Goal: Transaction & Acquisition: Purchase product/service

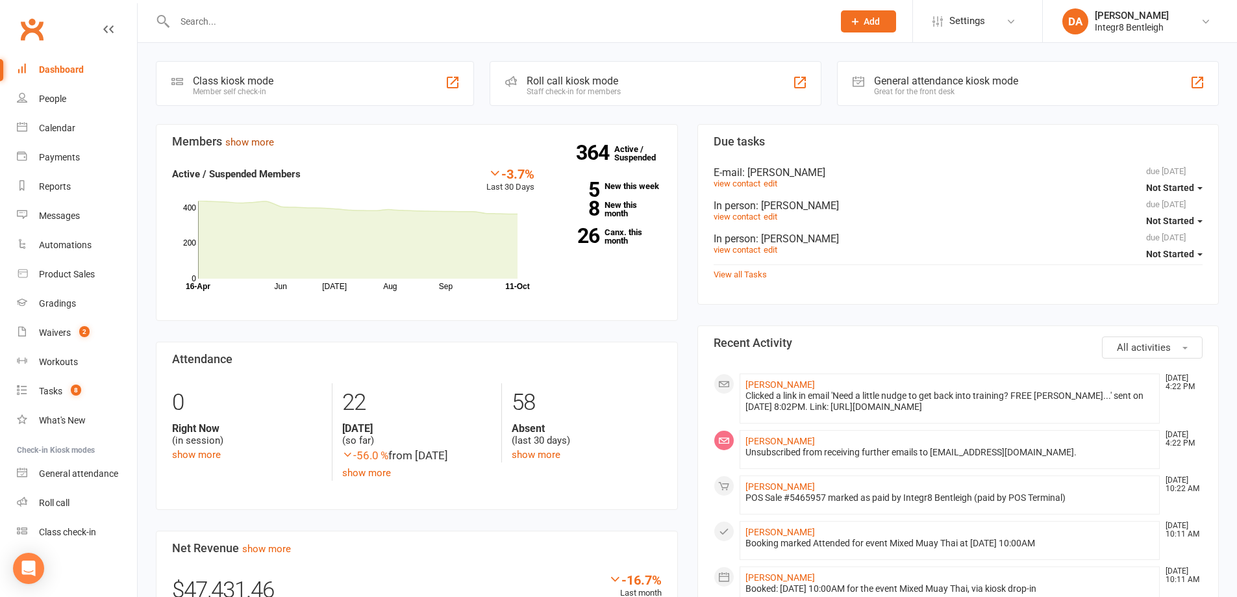
click at [247, 143] on link "show more" at bounding box center [249, 142] width 49 height 12
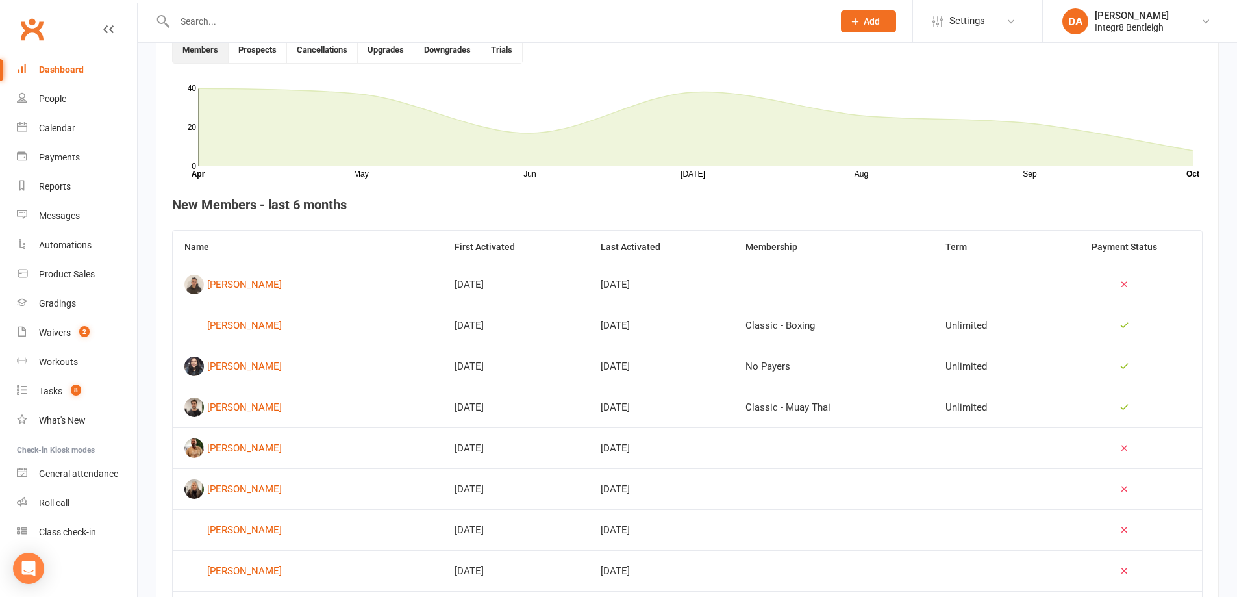
scroll to position [390, 0]
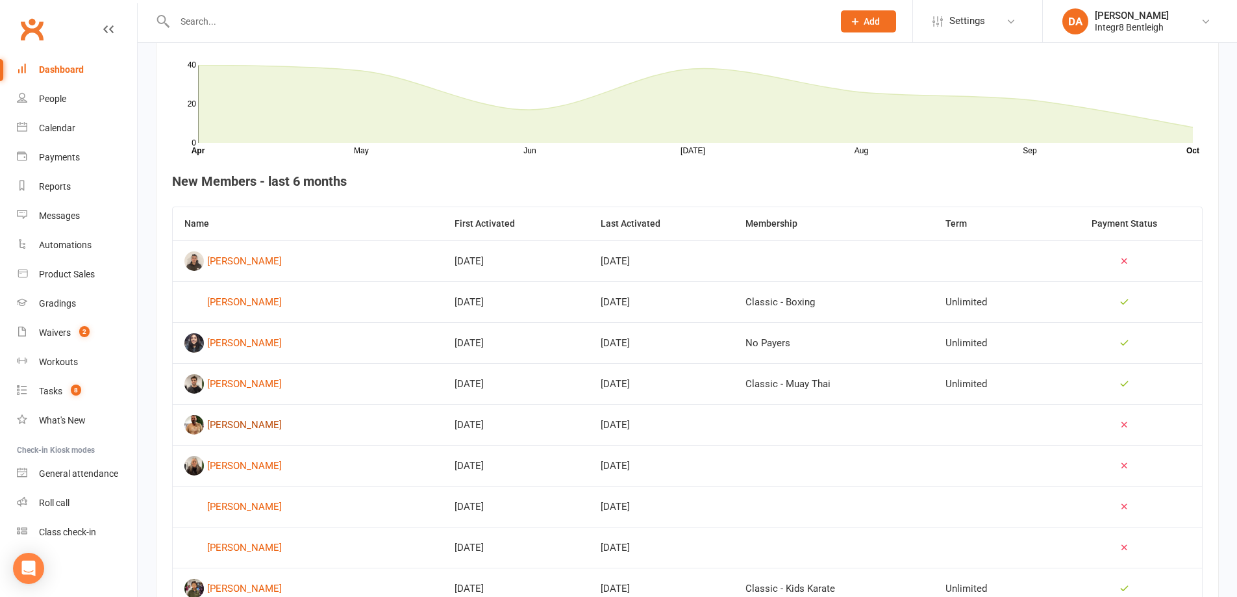
click at [236, 430] on div "[PERSON_NAME]" at bounding box center [244, 424] width 75 height 19
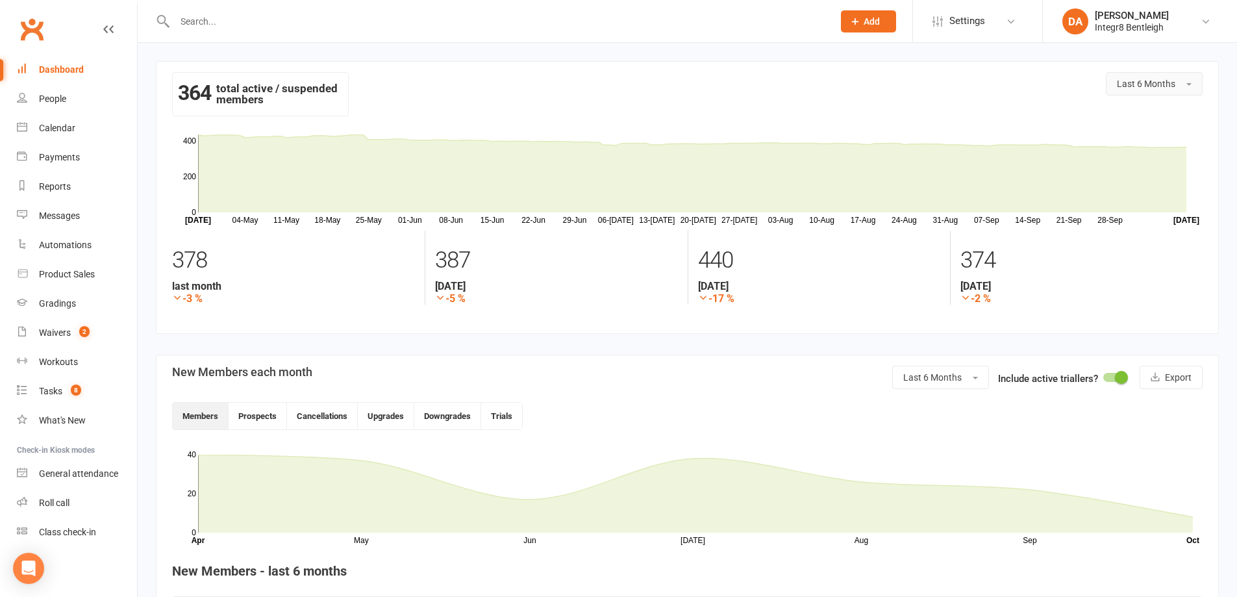
click at [1190, 88] on button "Last 6 Months" at bounding box center [1154, 83] width 97 height 23
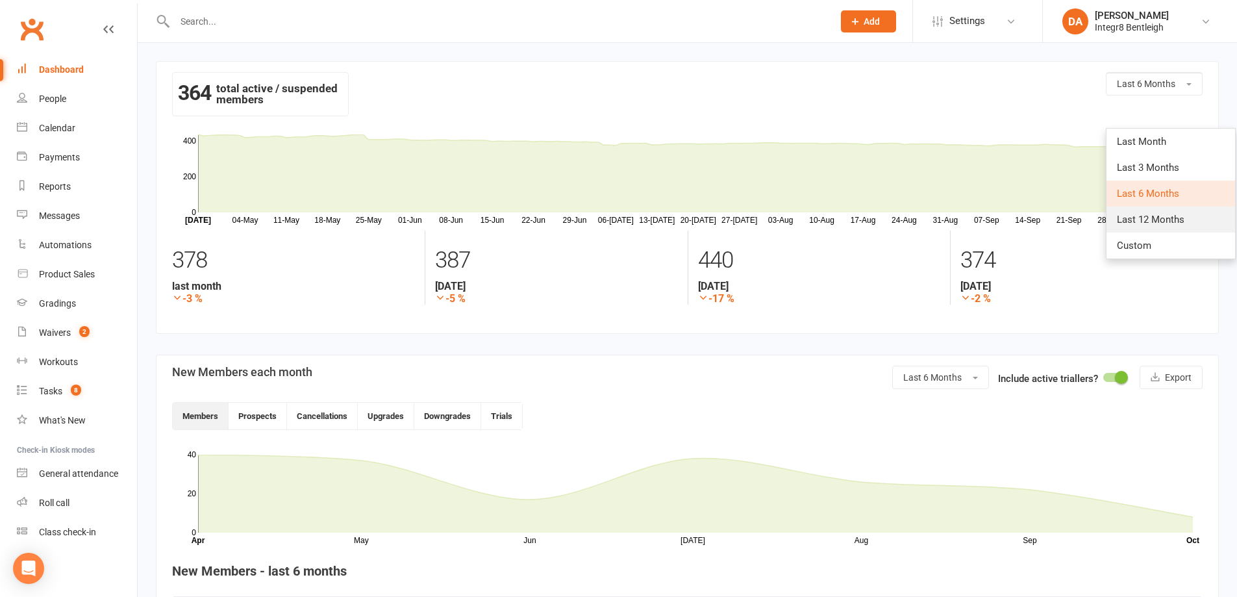
click at [1134, 216] on span "Last 12 Months" at bounding box center [1151, 220] width 68 height 12
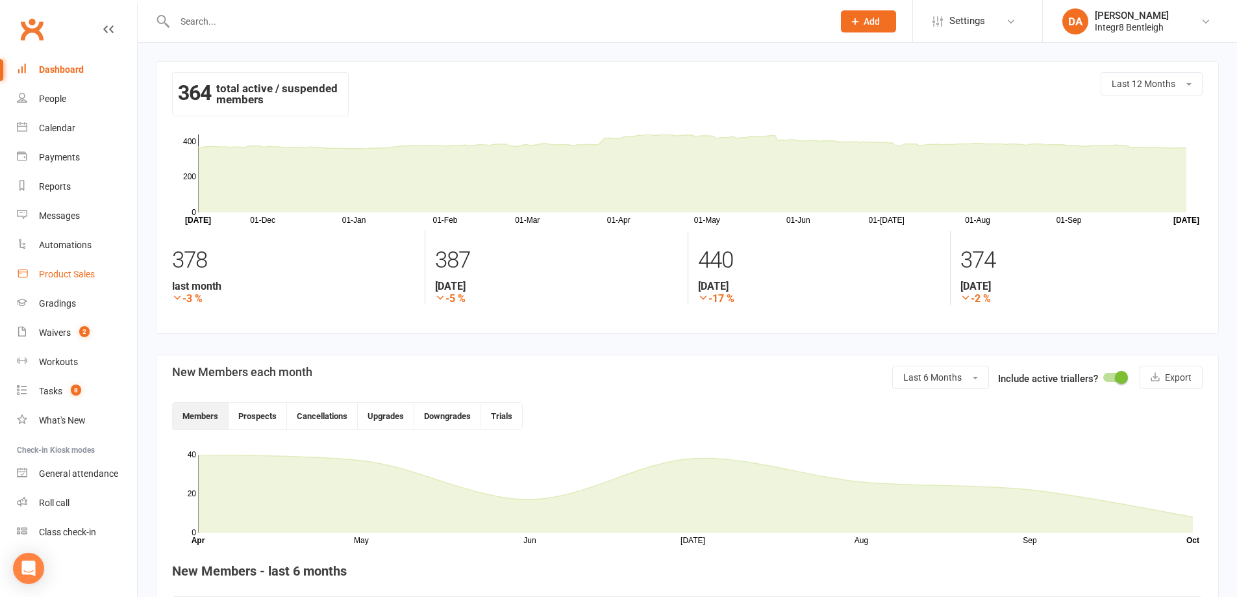
click at [71, 274] on div "Product Sales" at bounding box center [67, 274] width 56 height 10
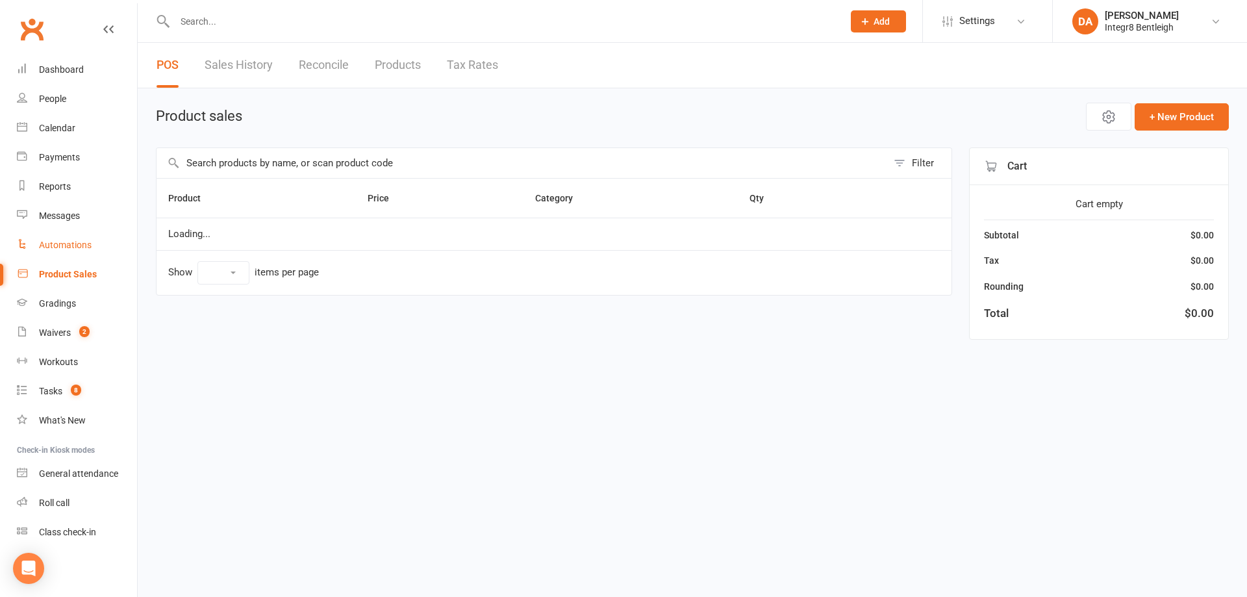
select select "10"
click at [246, 71] on link "Sales History" at bounding box center [239, 65] width 68 height 45
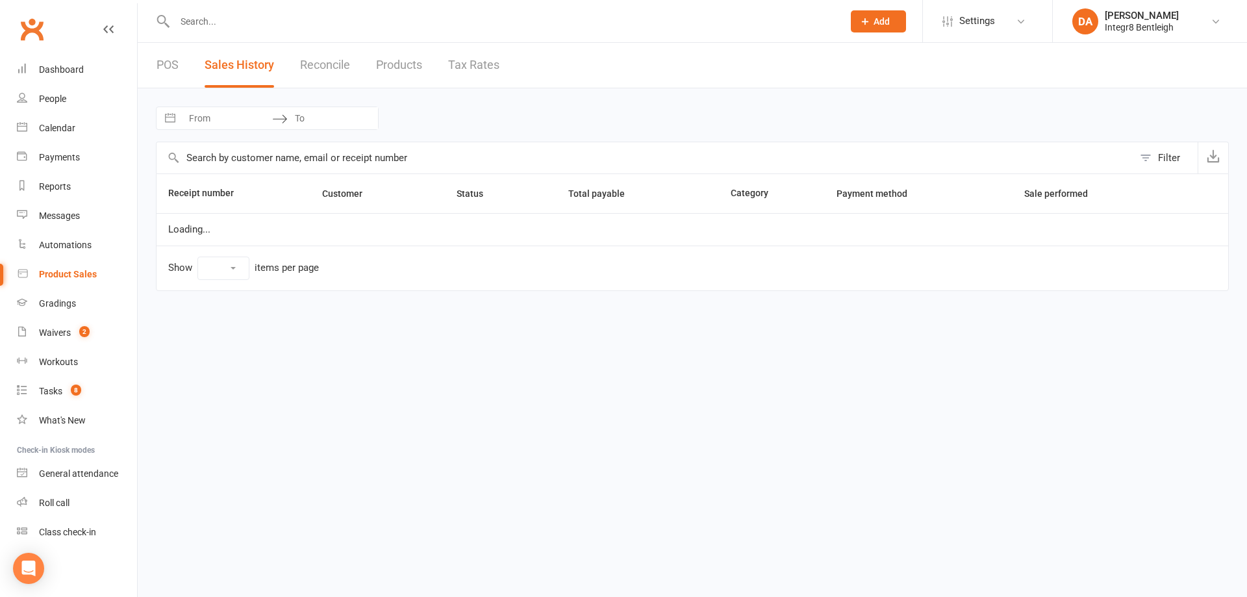
select select "100"
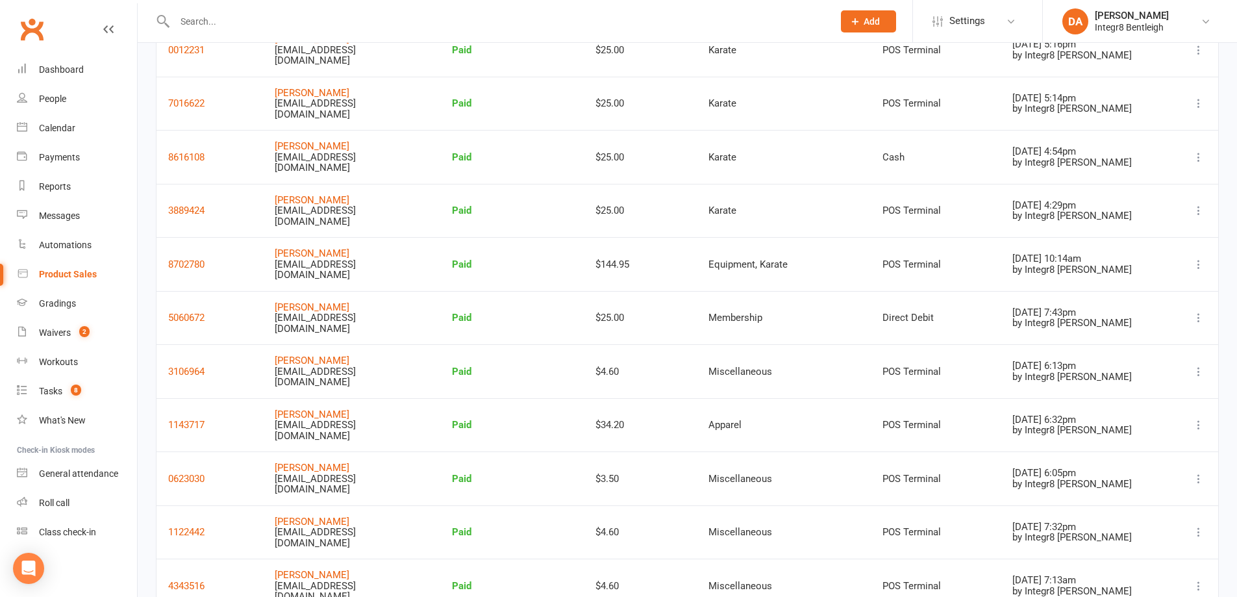
scroll to position [2143, 0]
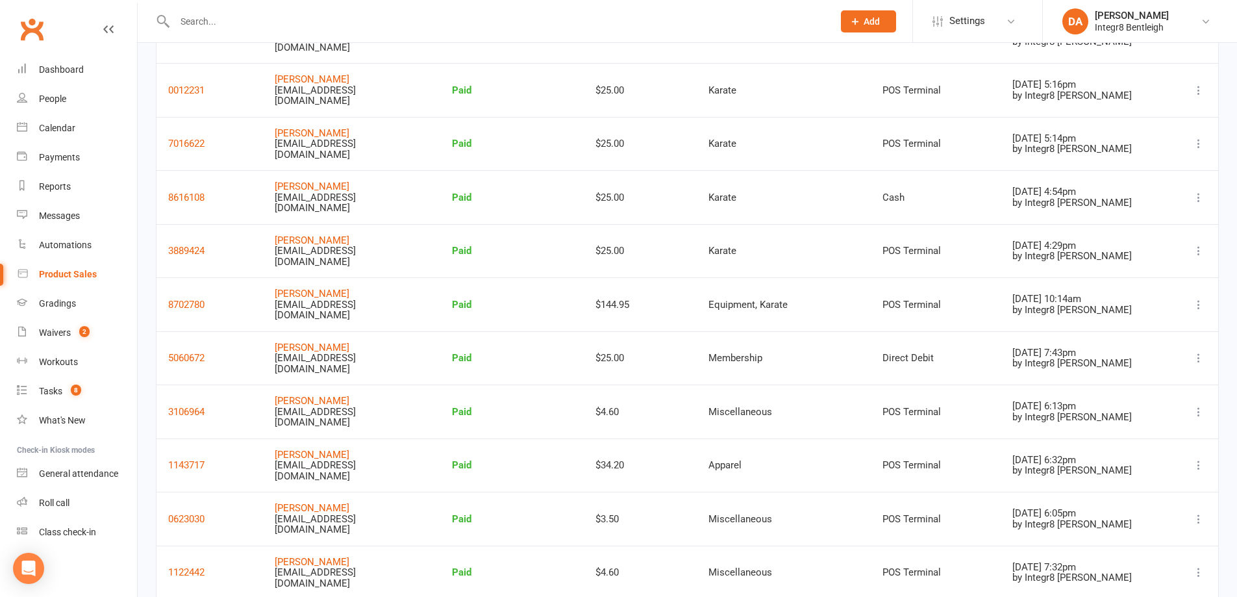
click at [1199, 191] on icon at bounding box center [1198, 197] width 13 height 13
click at [1117, 147] on link "View receipt" at bounding box center [1126, 148] width 140 height 26
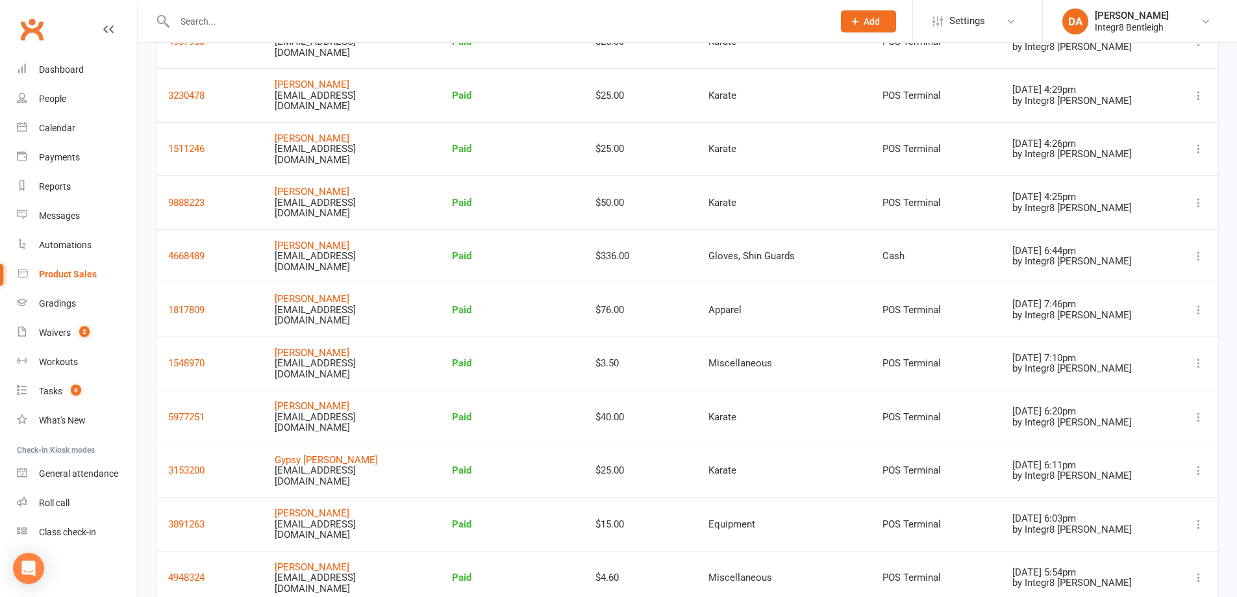
scroll to position [455, 0]
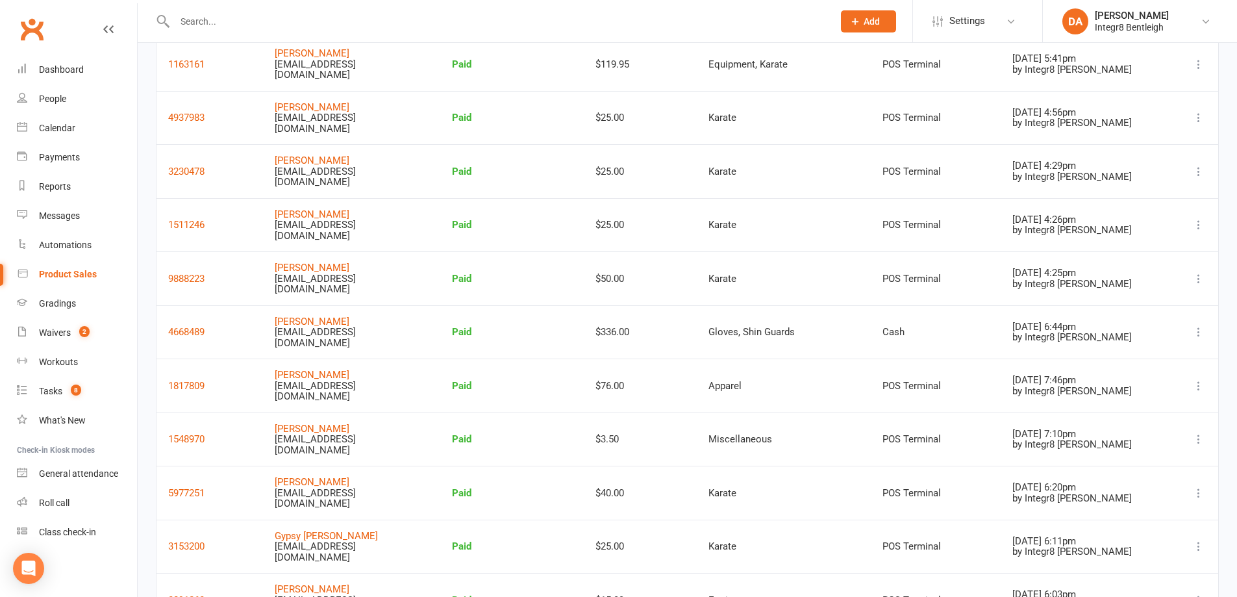
click at [1201, 325] on icon at bounding box center [1198, 331] width 13 height 13
click at [1147, 340] on link "View receipt" at bounding box center [1126, 347] width 140 height 26
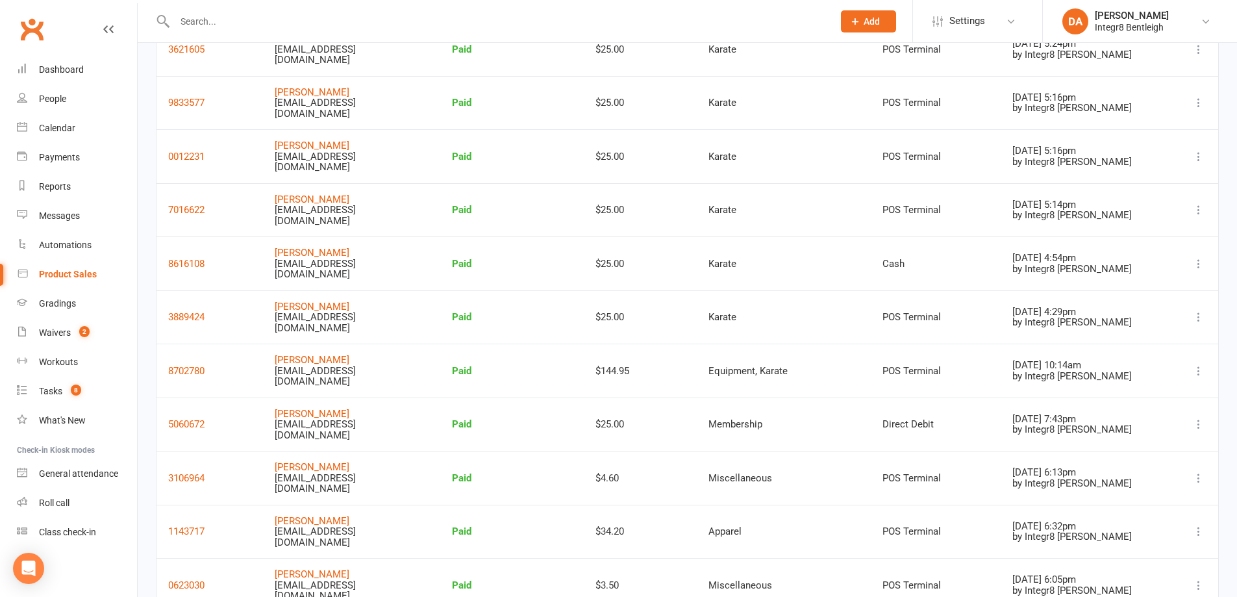
scroll to position [2078, 0]
click at [1199, 363] on icon at bounding box center [1198, 369] width 13 height 13
click at [1162, 325] on link "View receipt" at bounding box center [1126, 320] width 140 height 26
click at [1197, 309] on icon at bounding box center [1198, 315] width 13 height 13
click at [1147, 265] on link "View receipt" at bounding box center [1126, 266] width 140 height 26
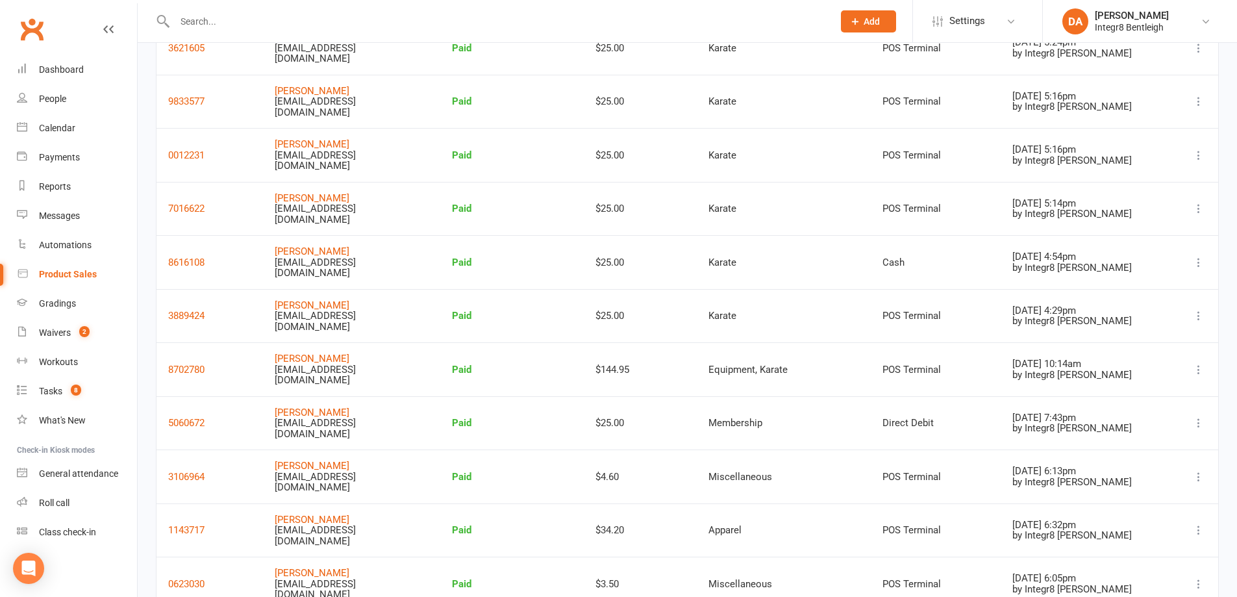
click at [1195, 256] on icon at bounding box center [1198, 262] width 13 height 13
click at [1093, 210] on link "View receipt" at bounding box center [1126, 213] width 140 height 26
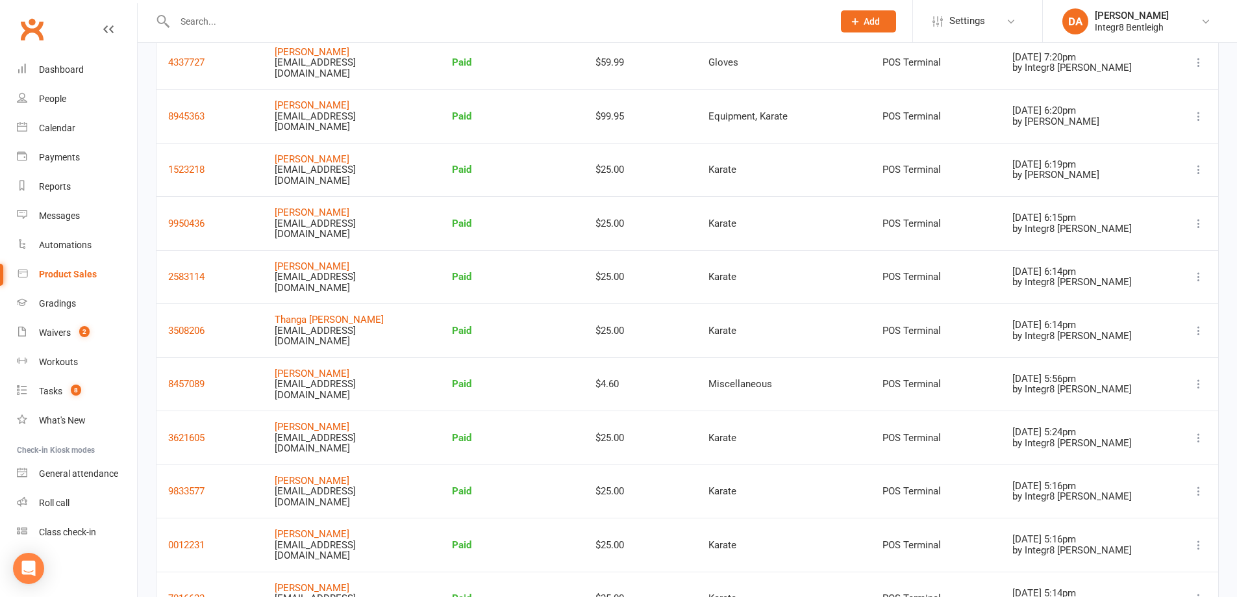
scroll to position [1623, 0]
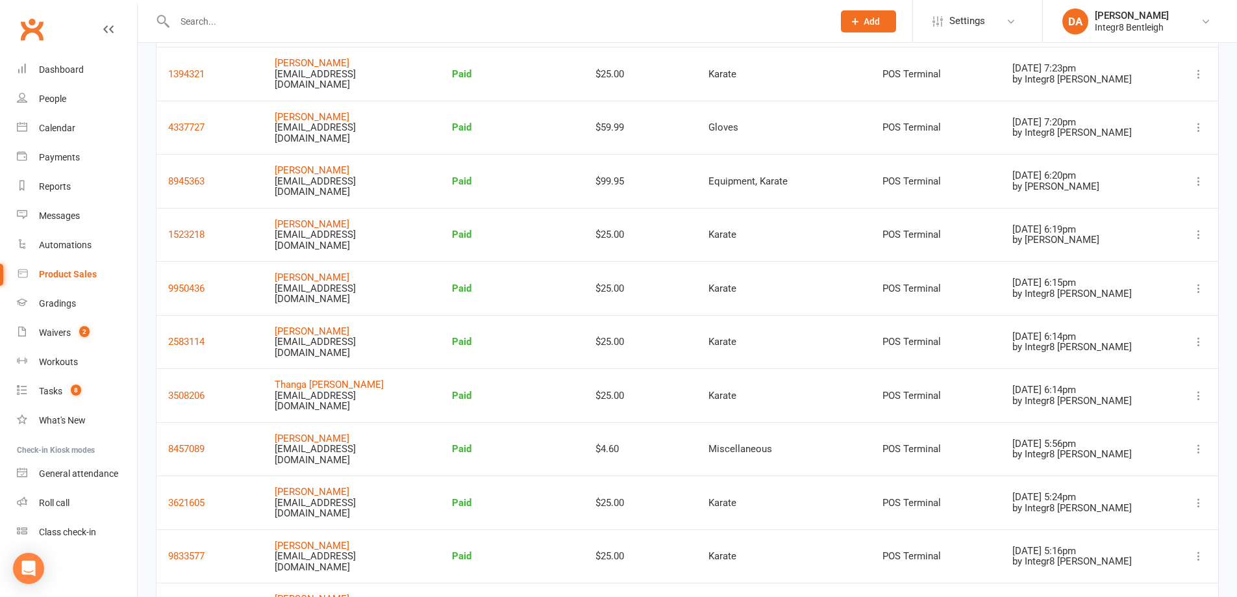
click at [1199, 175] on icon at bounding box center [1198, 181] width 13 height 13
click at [1130, 158] on link "View receipt" at bounding box center [1126, 153] width 140 height 26
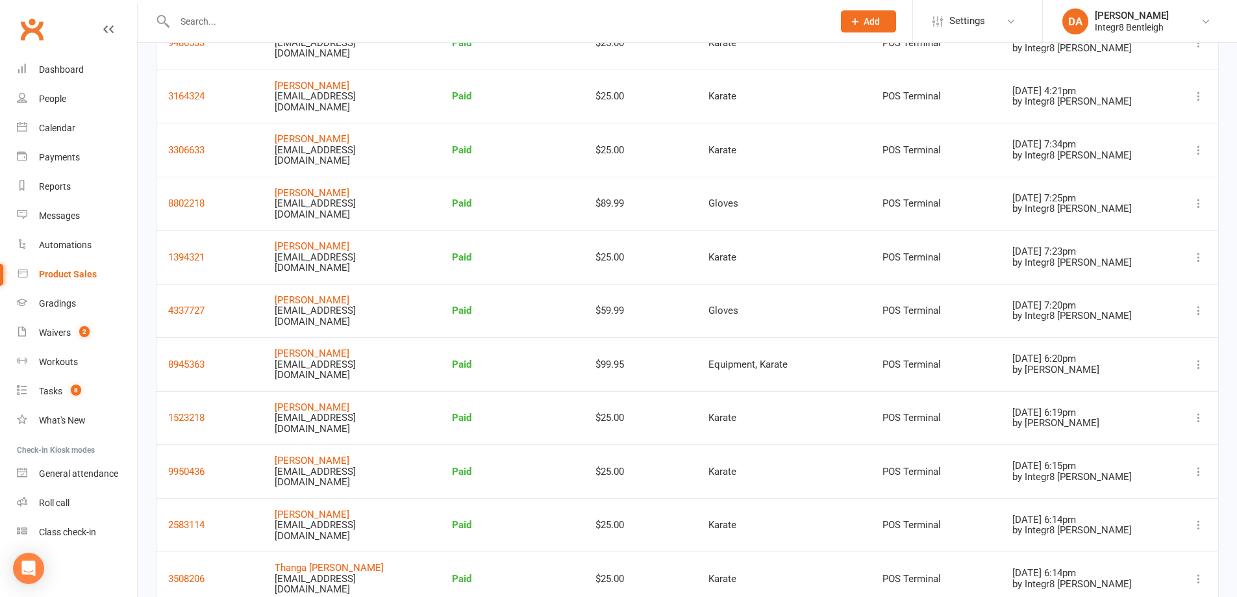
scroll to position [1428, 0]
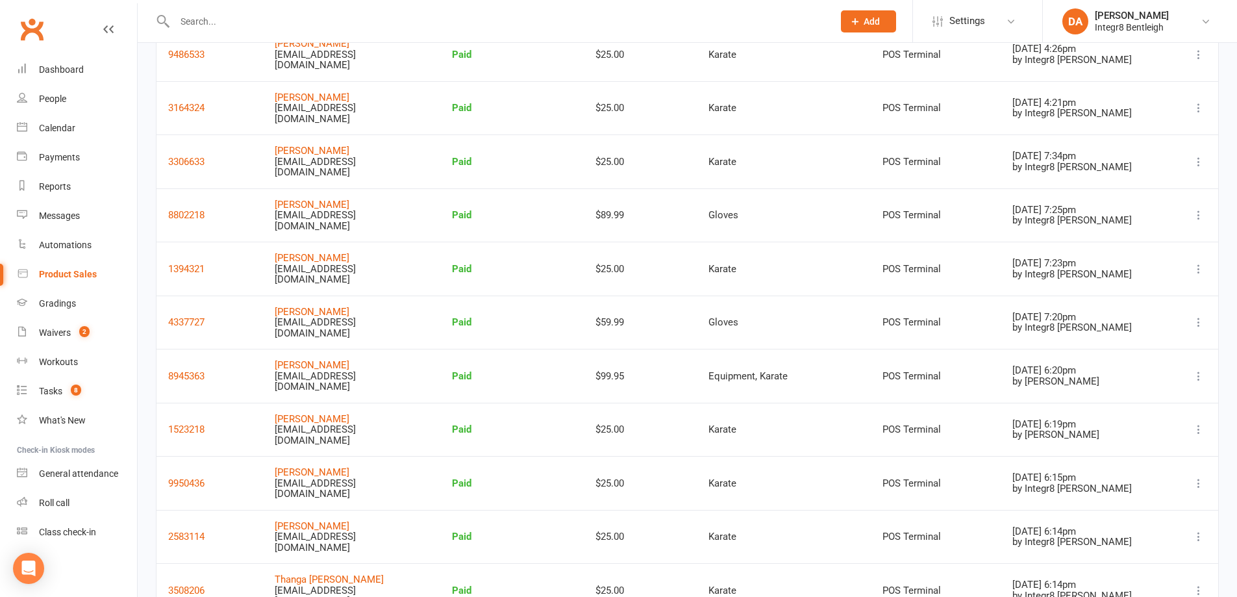
click at [1200, 155] on icon at bounding box center [1198, 161] width 13 height 13
click at [1113, 153] on link "View receipt" at bounding box center [1126, 155] width 140 height 26
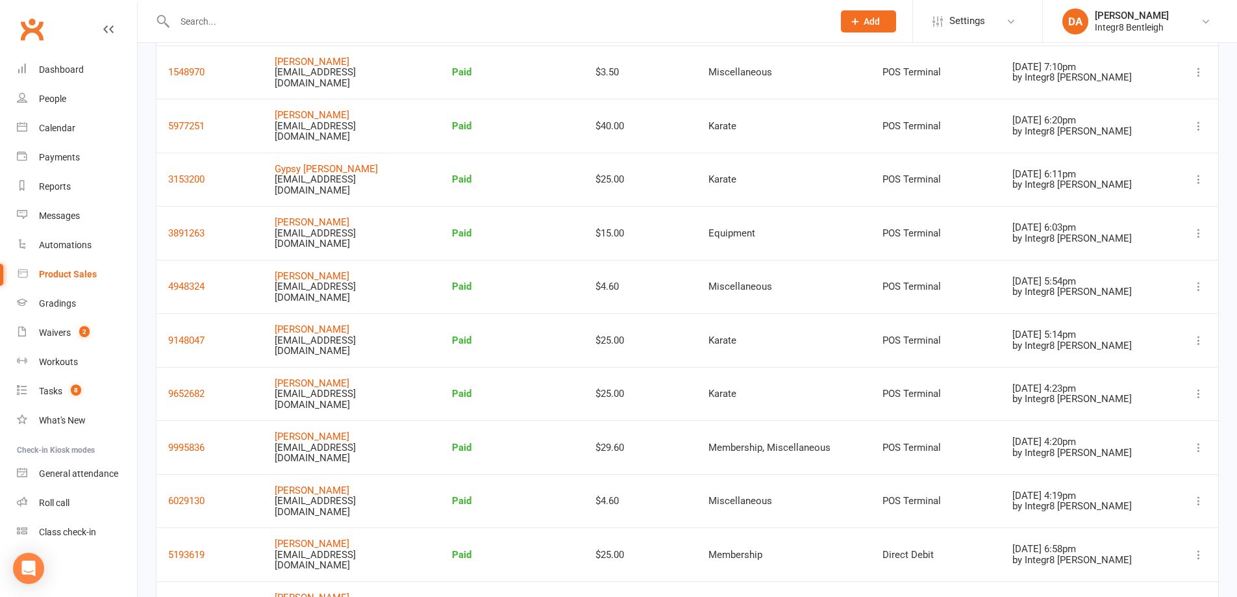
scroll to position [844, 0]
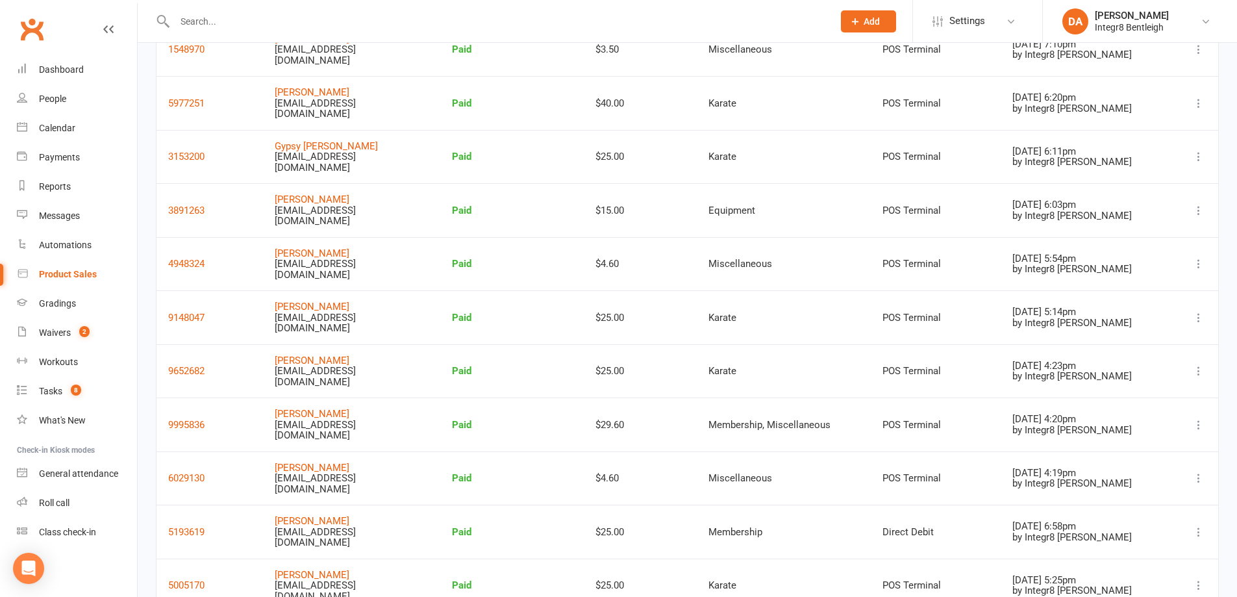
click at [1193, 418] on icon at bounding box center [1198, 424] width 13 height 13
click at [1145, 416] on link "View receipt" at bounding box center [1126, 418] width 140 height 26
click at [1195, 418] on icon at bounding box center [1198, 424] width 13 height 13
click at [1151, 417] on link "View receipt" at bounding box center [1126, 418] width 140 height 26
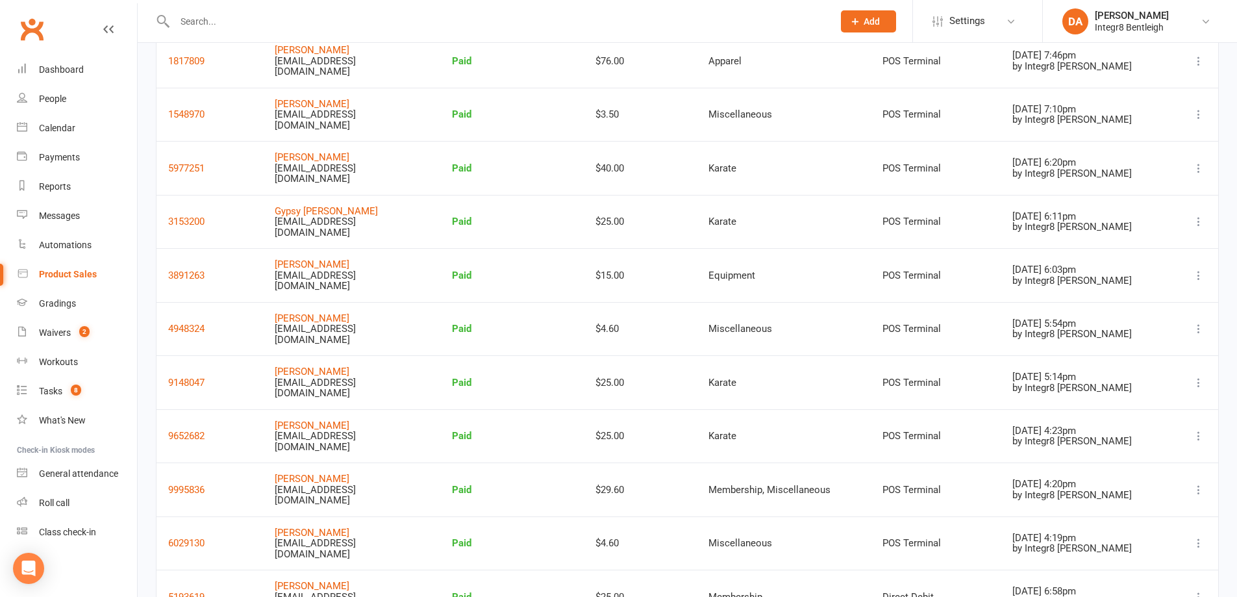
click at [1199, 162] on icon at bounding box center [1198, 168] width 13 height 13
click at [1166, 166] on link "View receipt" at bounding box center [1126, 167] width 140 height 26
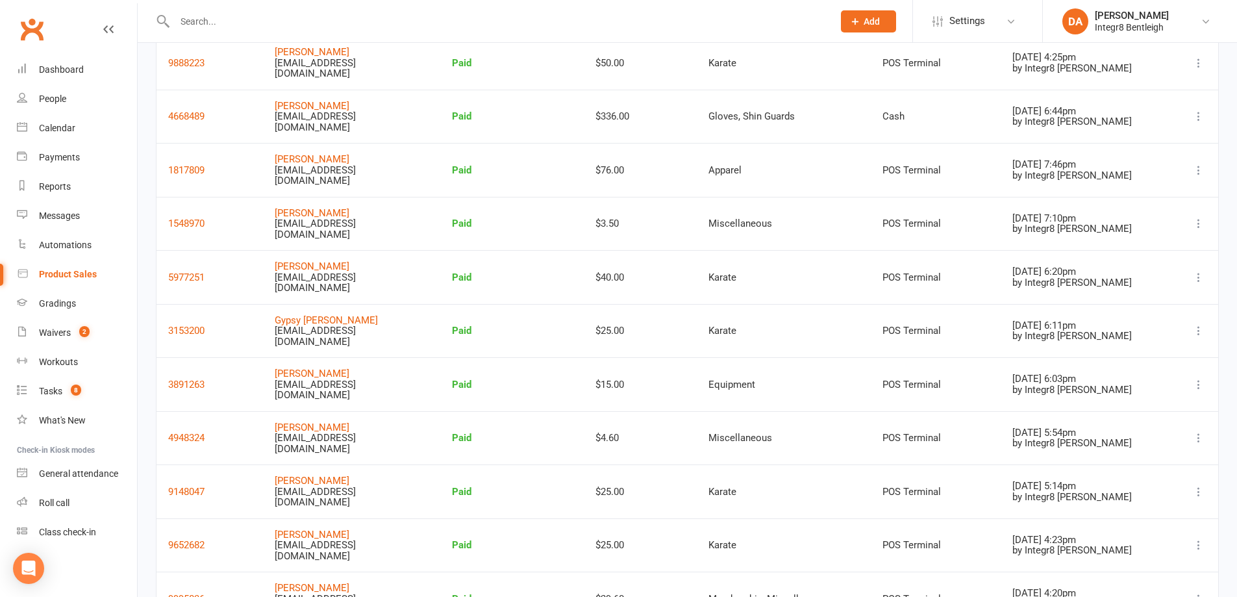
scroll to position [649, 0]
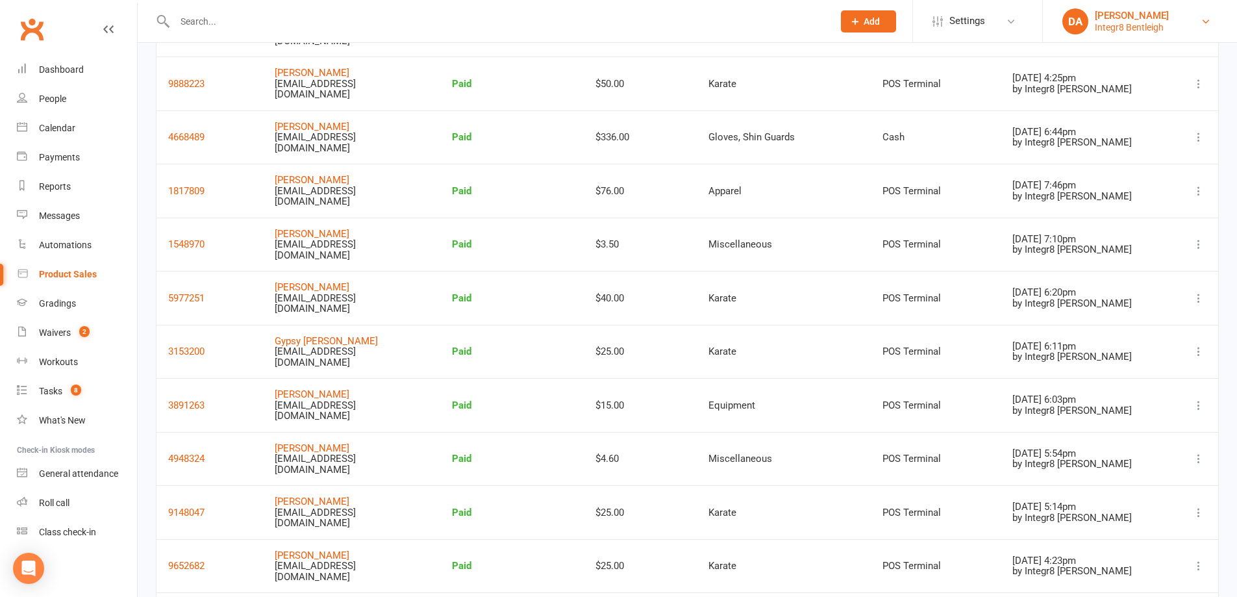
click at [1195, 25] on link "DA [PERSON_NAME] Integr8 Bentleigh" at bounding box center [1139, 21] width 155 height 26
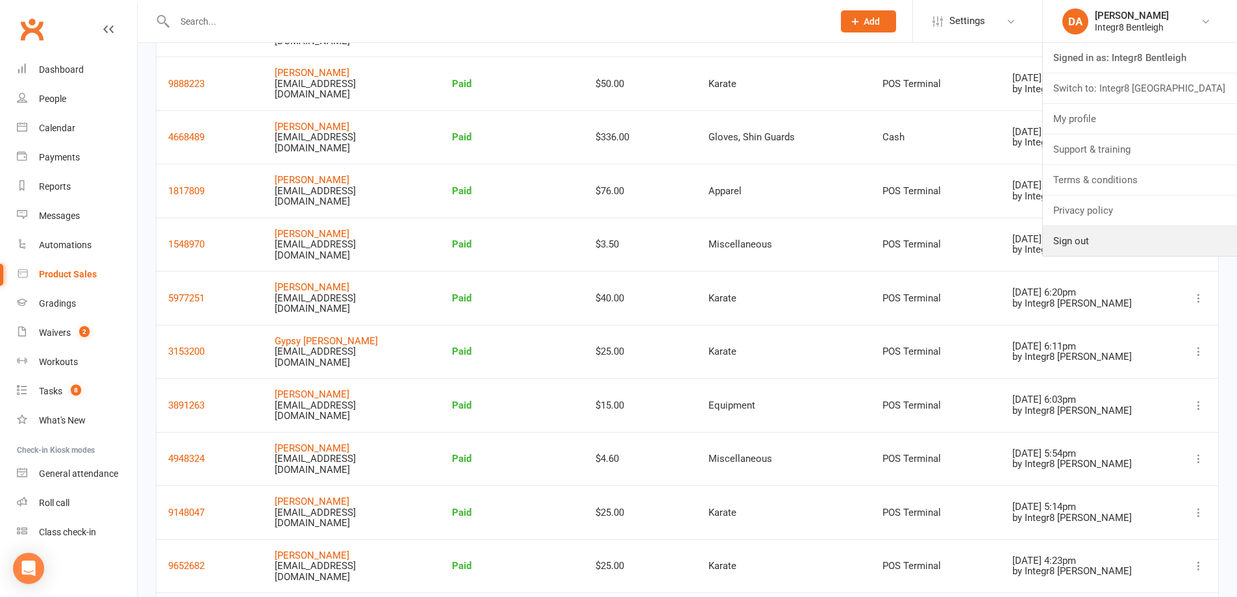
drag, startPoint x: 1103, startPoint y: 234, endPoint x: 1003, endPoint y: 191, distance: 108.5
click at [1102, 234] on link "Sign out" at bounding box center [1140, 241] width 194 height 30
